Goal: Information Seeking & Learning: Learn about a topic

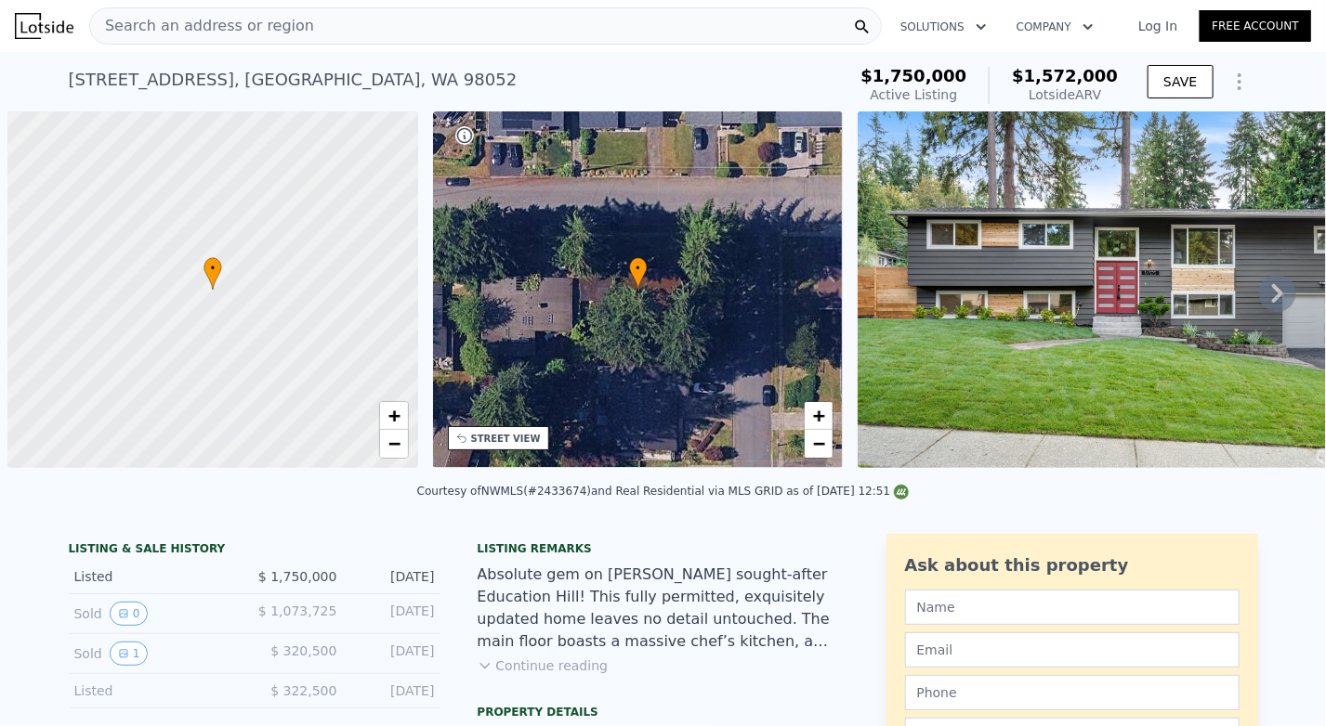
scroll to position [0, 7]
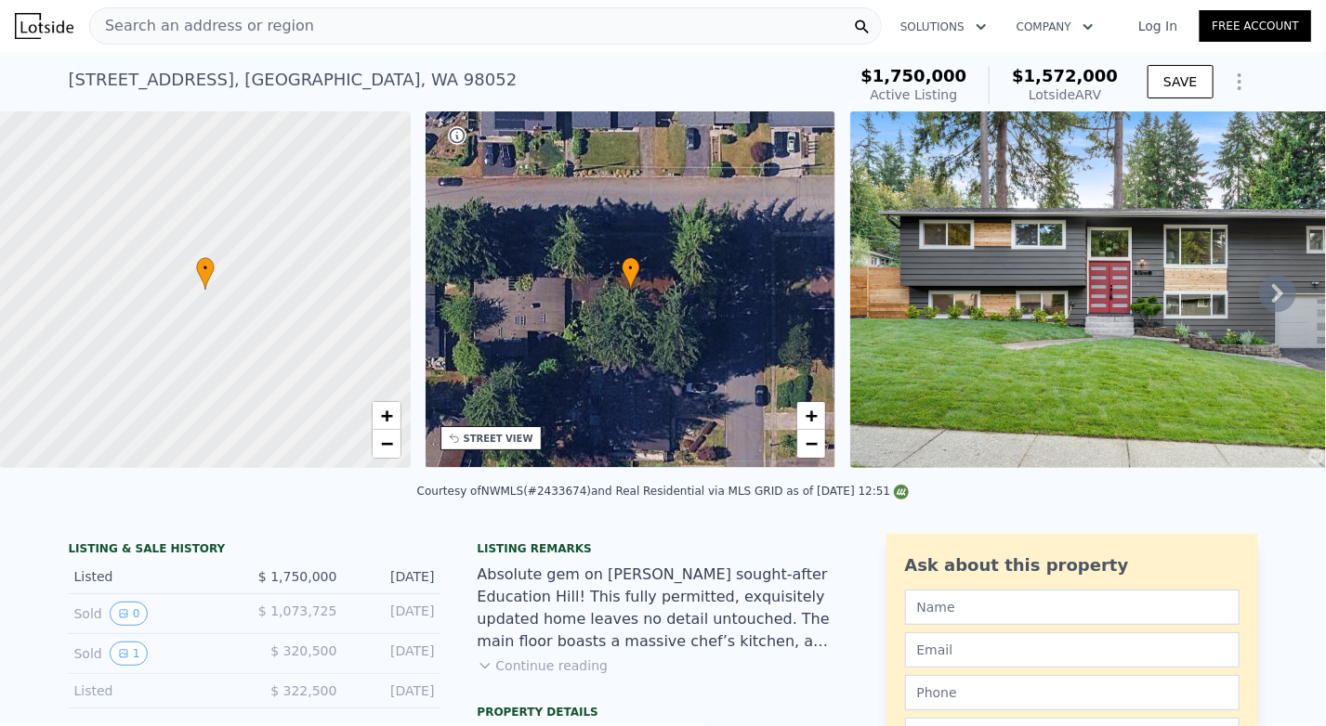
click at [1156, 21] on link "Log In" at bounding box center [1158, 26] width 84 height 19
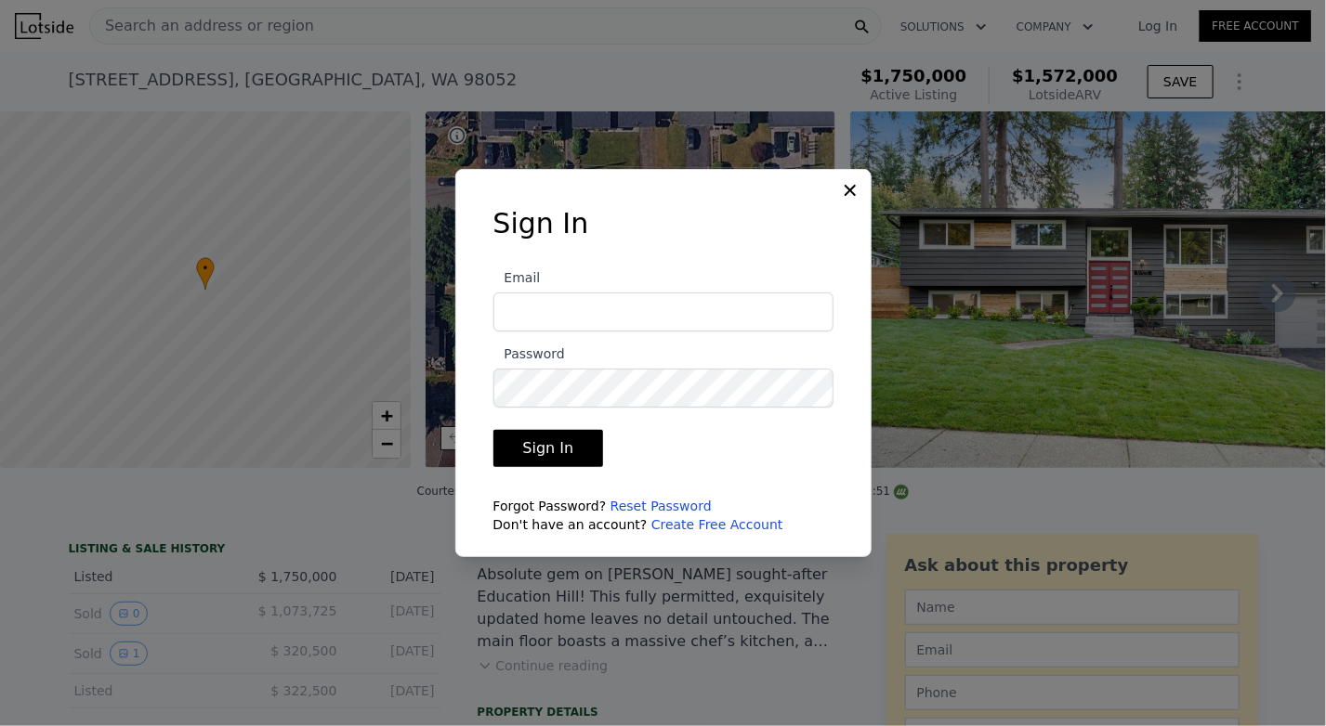
click at [609, 315] on input "Email" at bounding box center [663, 312] width 340 height 39
type input "kjilla@gmail.com"
click at [848, 189] on icon at bounding box center [849, 190] width 11 height 11
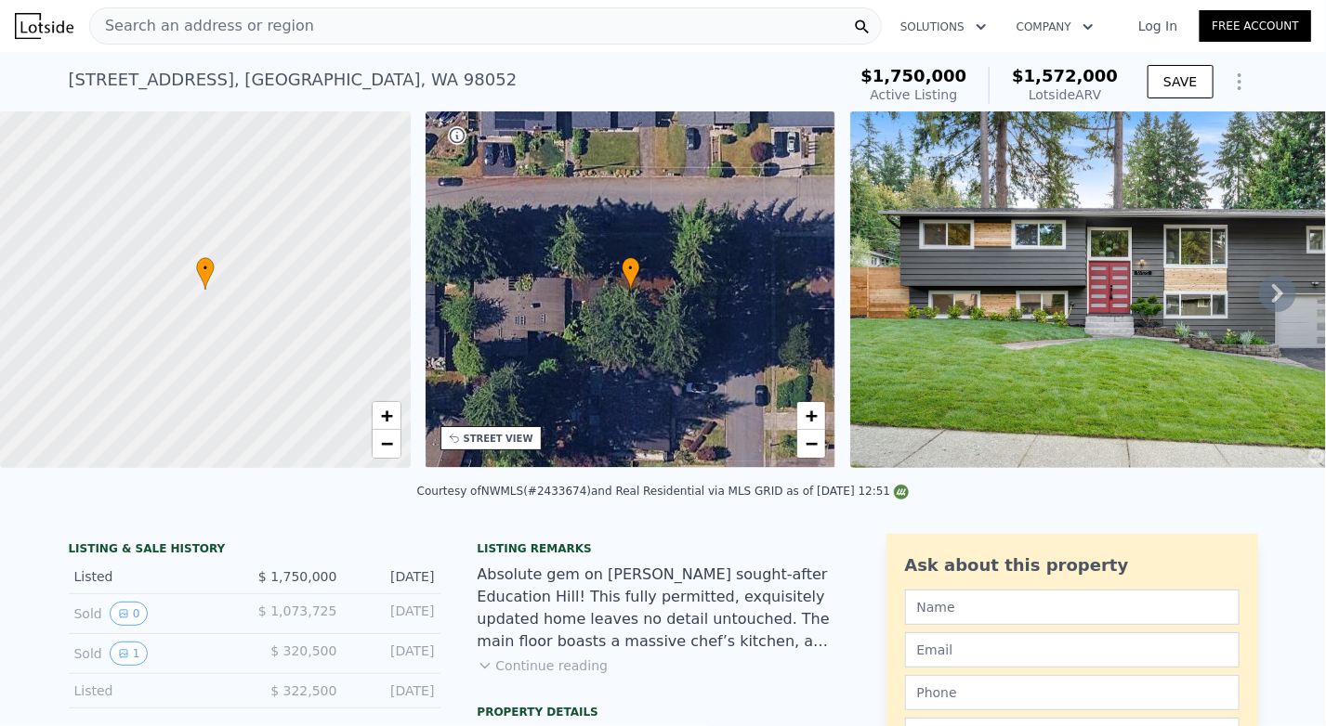
click at [1161, 33] on link "Log In" at bounding box center [1158, 26] width 84 height 19
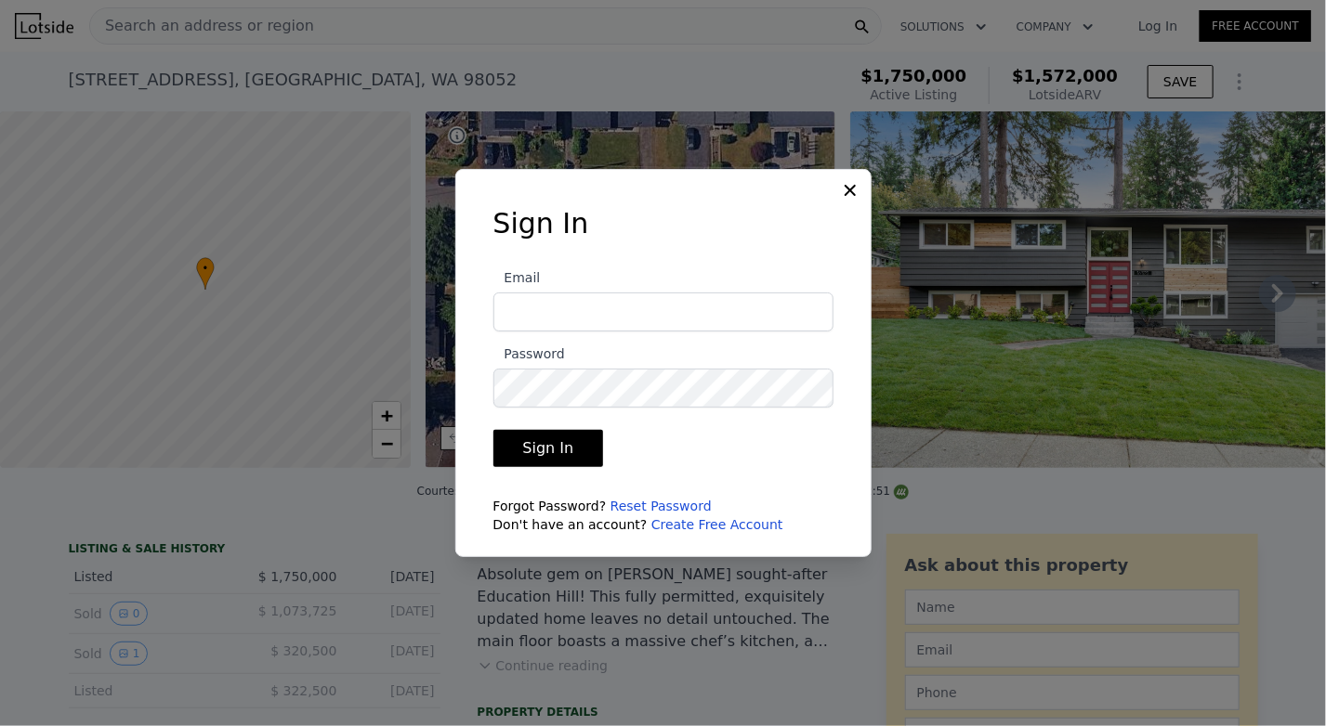
click at [849, 185] on icon at bounding box center [850, 190] width 19 height 19
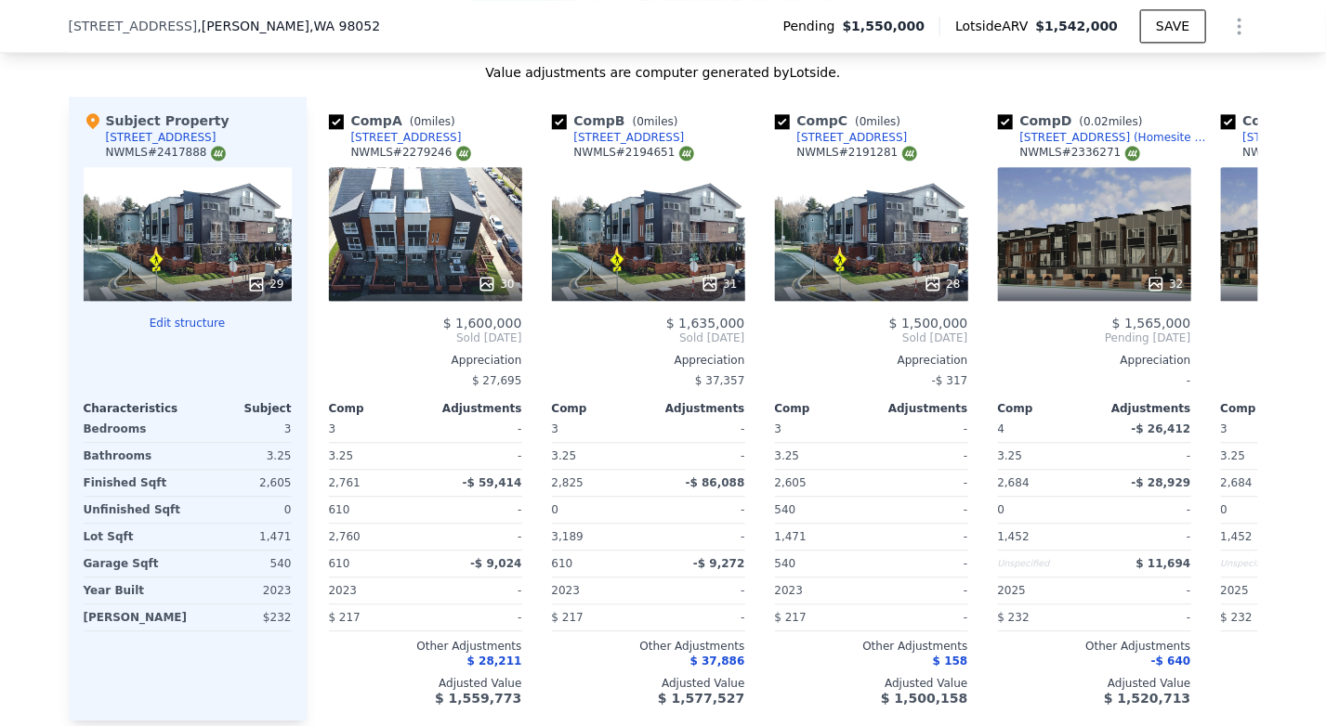
scroll to position [1895, 0]
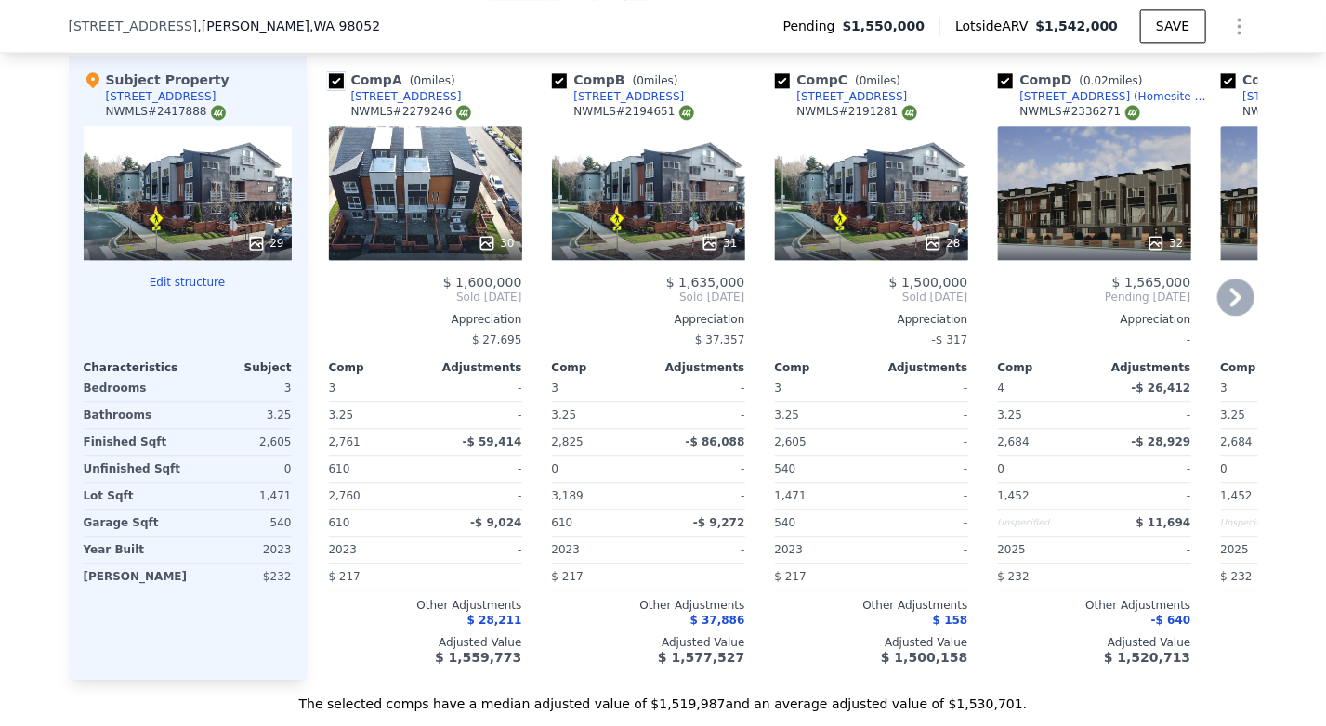
click at [329, 88] on input "checkbox" at bounding box center [336, 80] width 15 height 15
checkbox input "false"
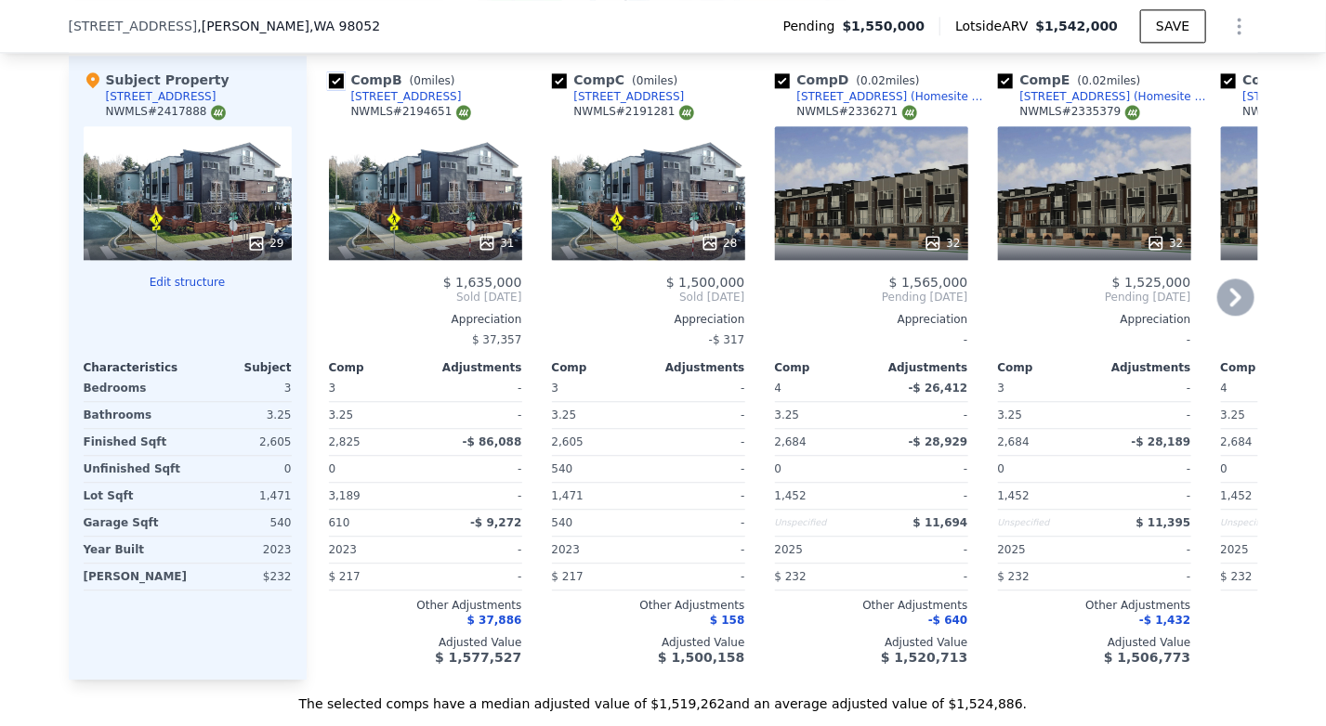
click at [329, 88] on input "checkbox" at bounding box center [336, 80] width 15 height 15
checkbox input "false"
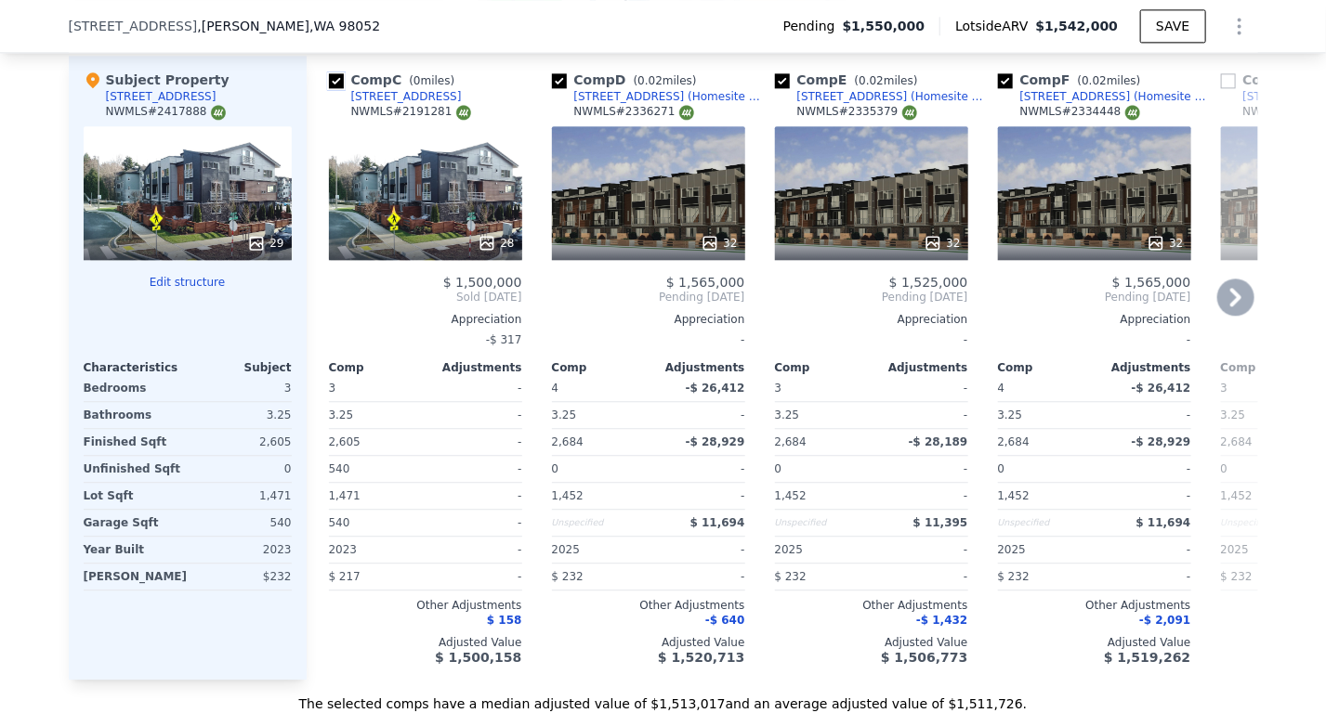
click at [329, 88] on input "checkbox" at bounding box center [336, 80] width 15 height 15
checkbox input "false"
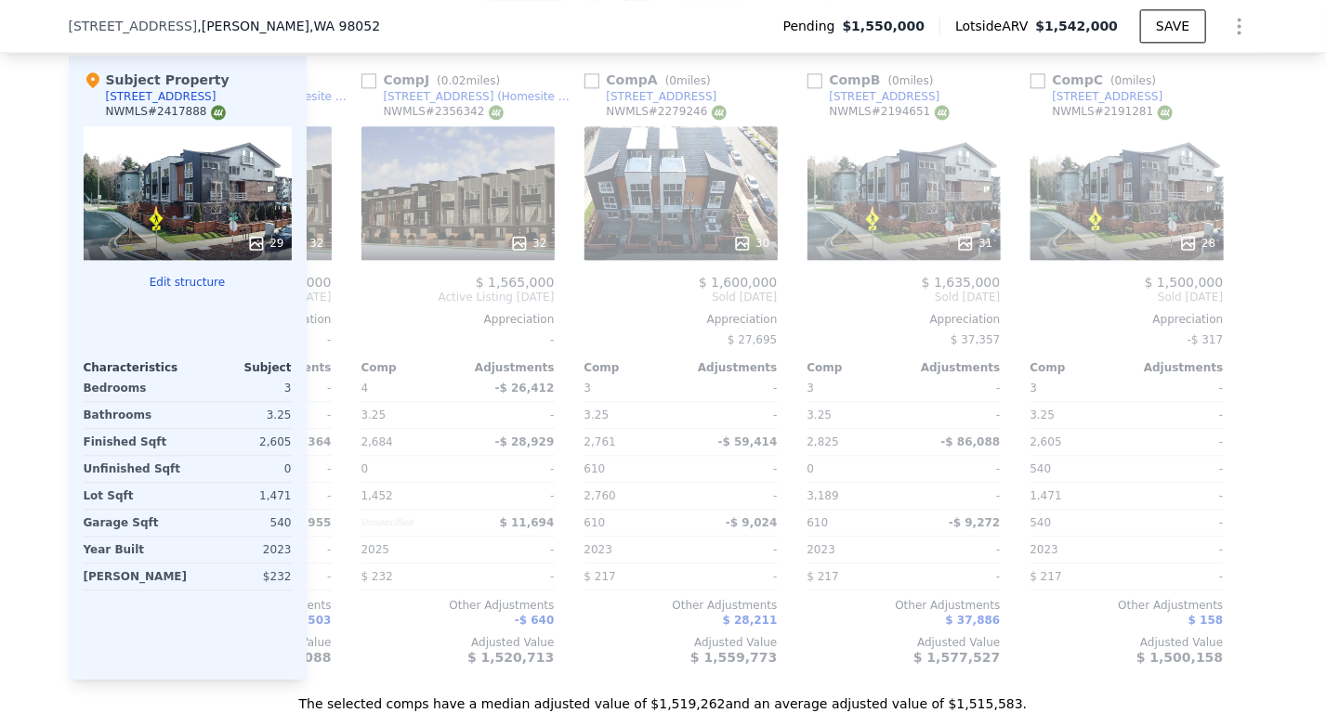
scroll to position [0, 1323]
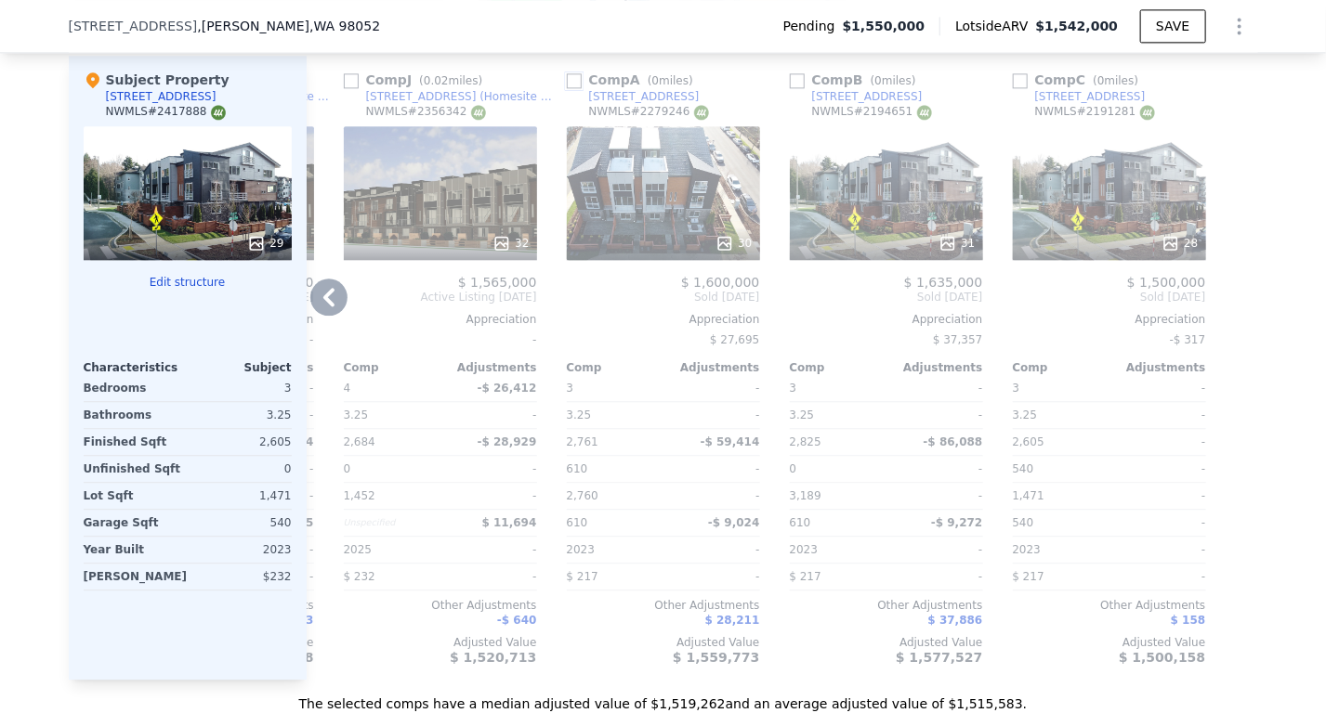
click at [568, 88] on input "checkbox" at bounding box center [574, 80] width 15 height 15
checkbox input "true"
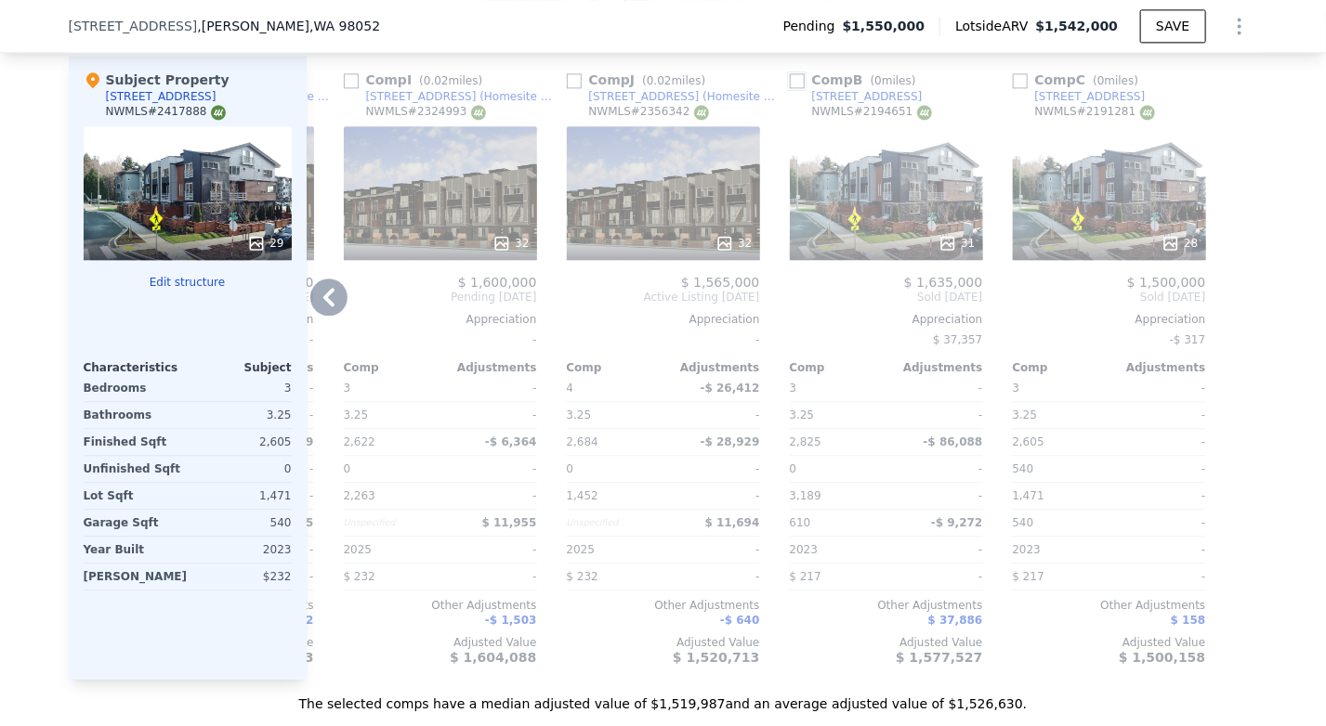
click at [790, 85] on input "checkbox" at bounding box center [797, 80] width 15 height 15
checkbox input "true"
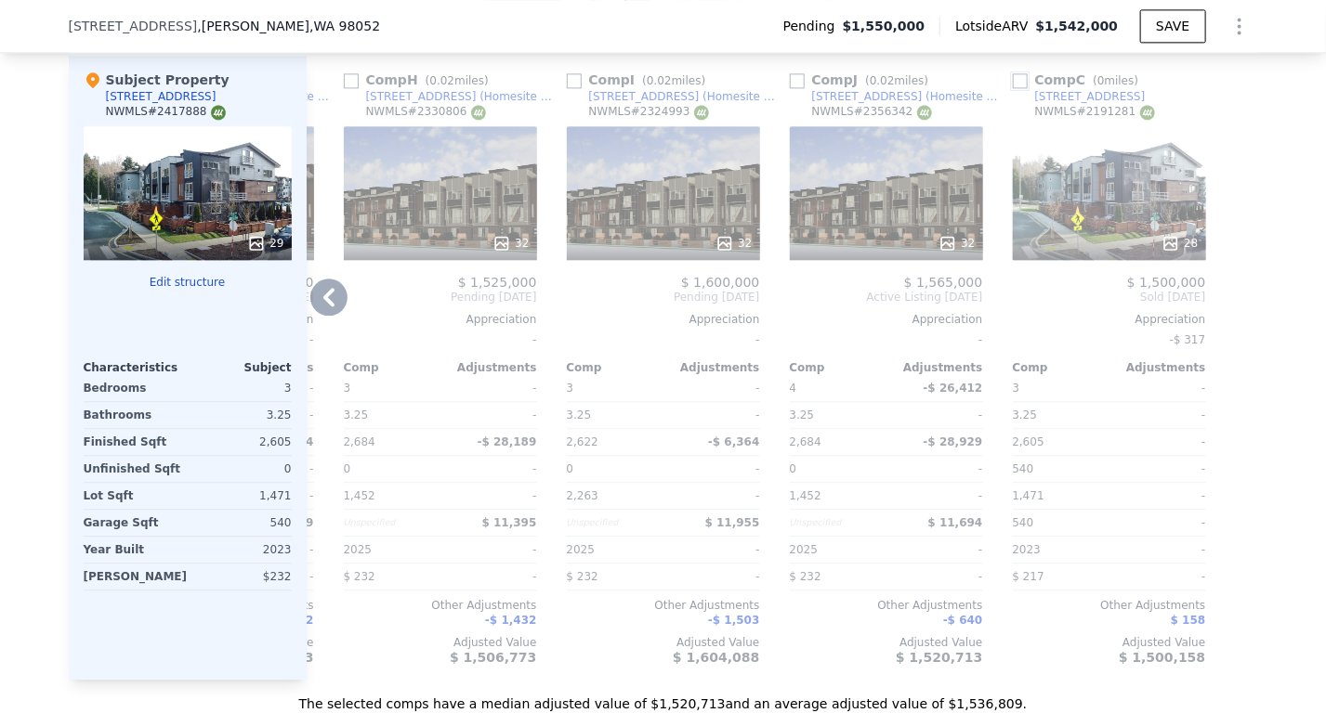
click at [1016, 84] on input "checkbox" at bounding box center [1019, 80] width 15 height 15
checkbox input "true"
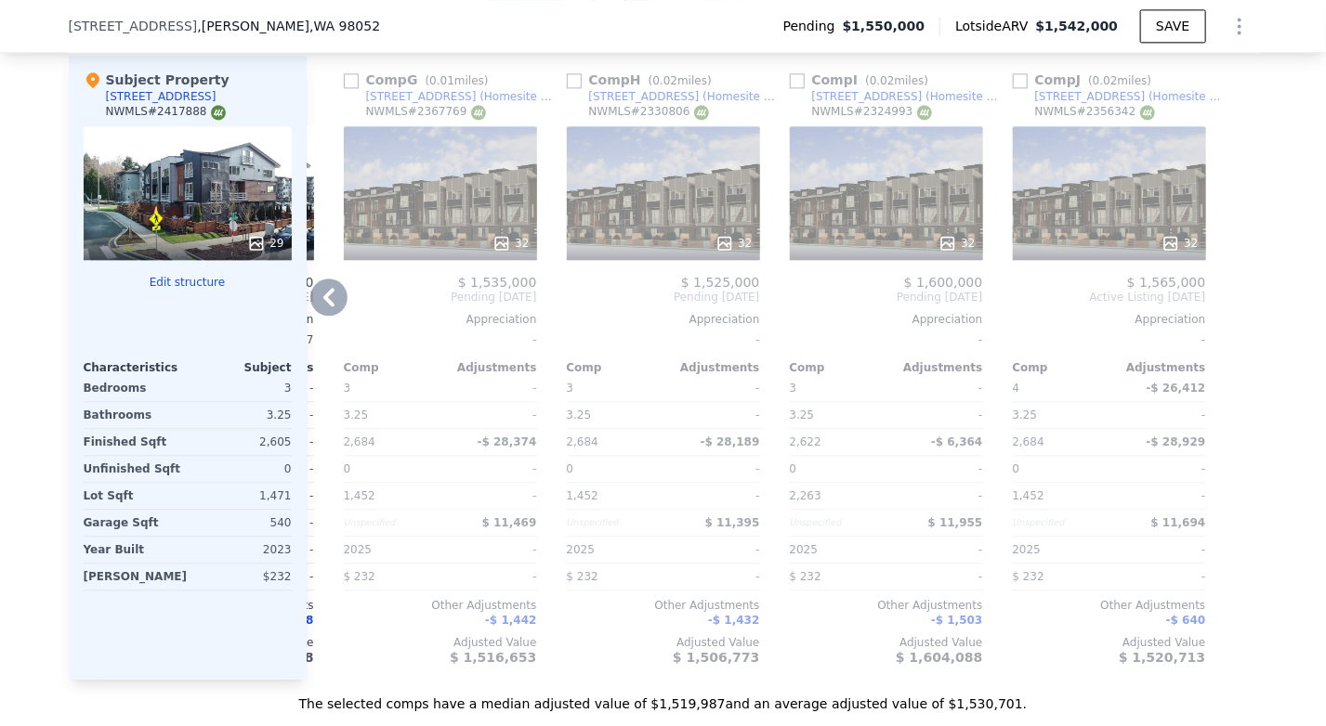
scroll to position [0, 0]
